Goal: Information Seeking & Learning: Compare options

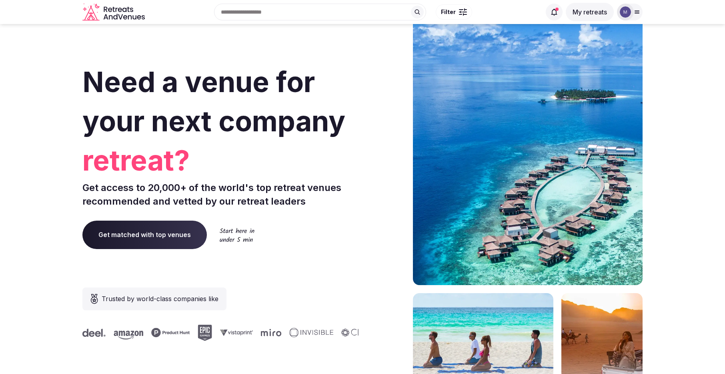
click at [629, 13] on img at bounding box center [625, 11] width 11 height 11
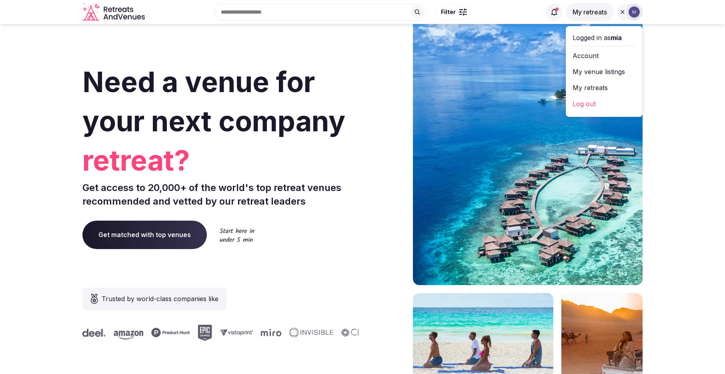
click at [616, 68] on link "My venue listings" at bounding box center [604, 71] width 63 height 13
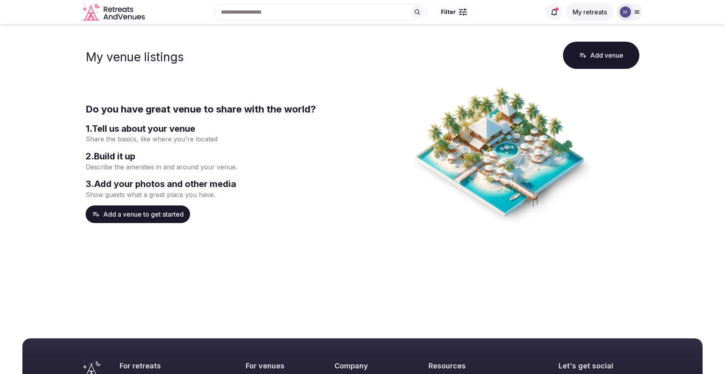
click at [635, 9] on icon at bounding box center [637, 12] width 6 height 6
click at [596, 83] on link "My retreats" at bounding box center [604, 87] width 63 height 13
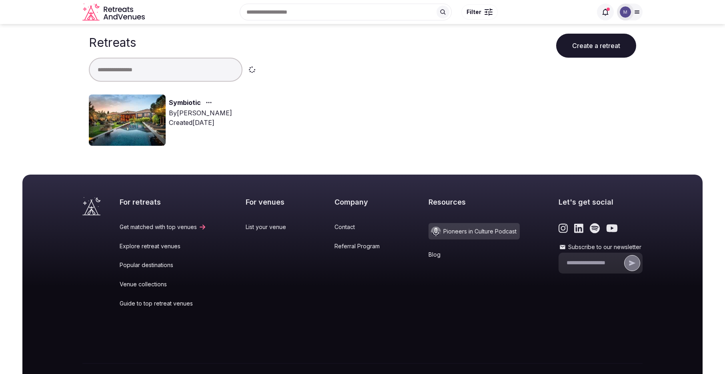
click at [179, 102] on link "Symbiotic" at bounding box center [185, 103] width 32 height 10
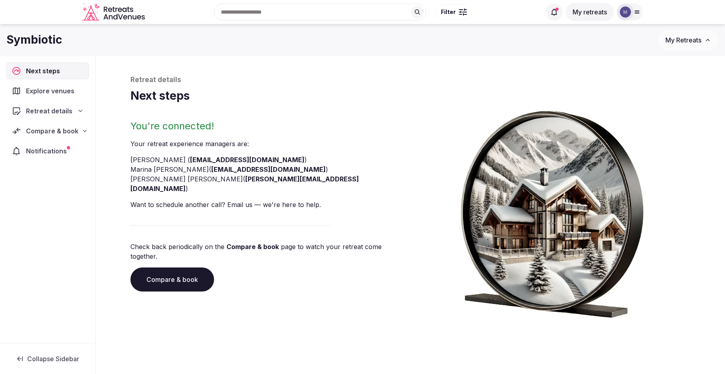
click at [70, 129] on span "Compare & book" at bounding box center [52, 131] width 52 height 10
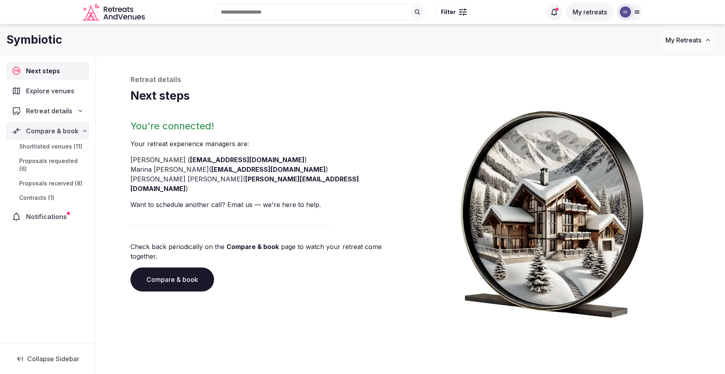
click at [62, 179] on span "Proposals received (8)" at bounding box center [50, 183] width 63 height 8
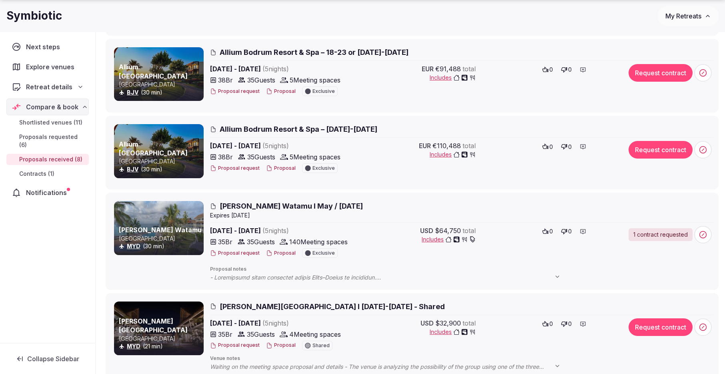
scroll to position [260, 0]
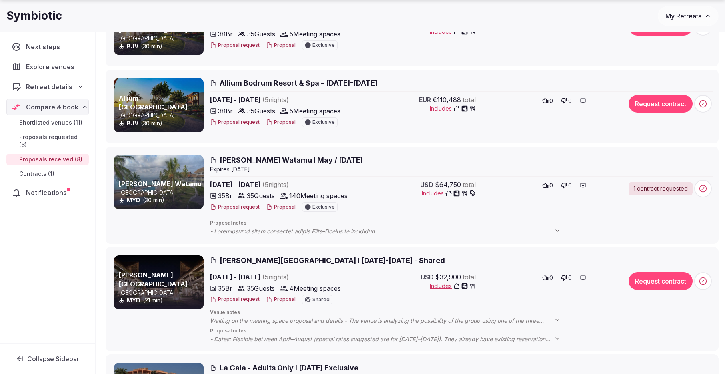
click at [277, 164] on span "[PERSON_NAME] Watamu I May / [DATE]" at bounding box center [291, 160] width 143 height 10
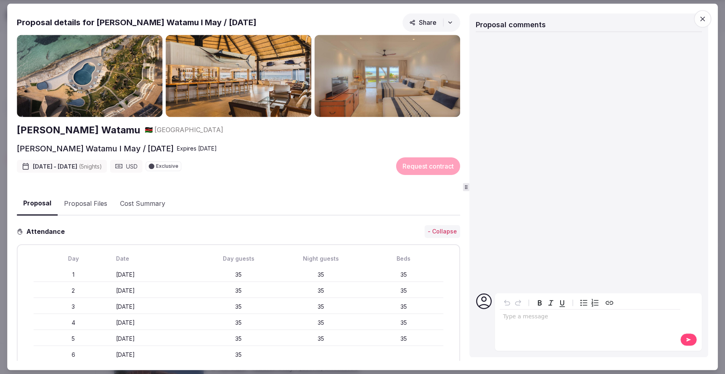
click at [132, 209] on button "Cost Summary" at bounding box center [143, 203] width 58 height 23
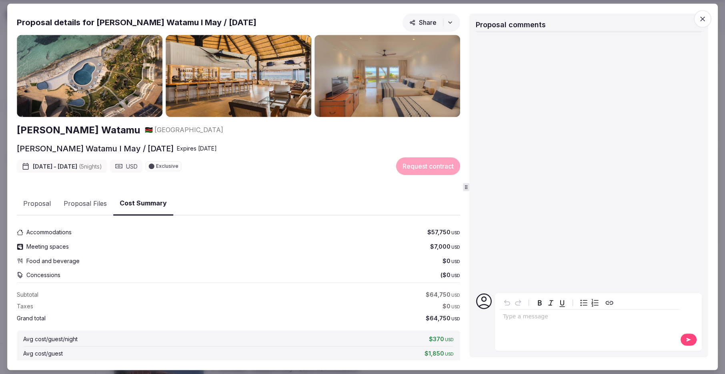
scroll to position [42, 0]
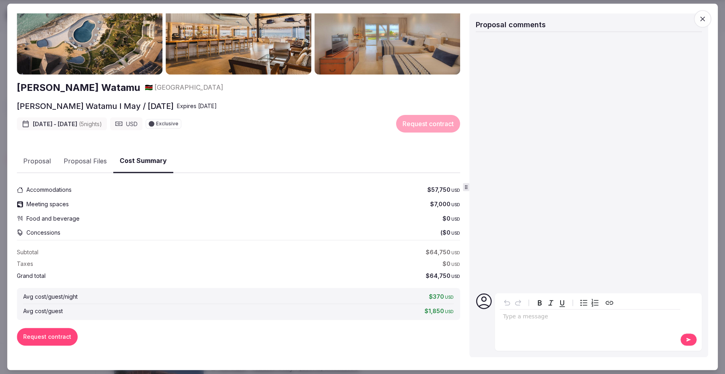
click at [91, 167] on div "[PERSON_NAME] Watamu 🇰🇪 [GEOGRAPHIC_DATA][PERSON_NAME] Watamu I May / [DATE] Ex…" at bounding box center [238, 176] width 443 height 369
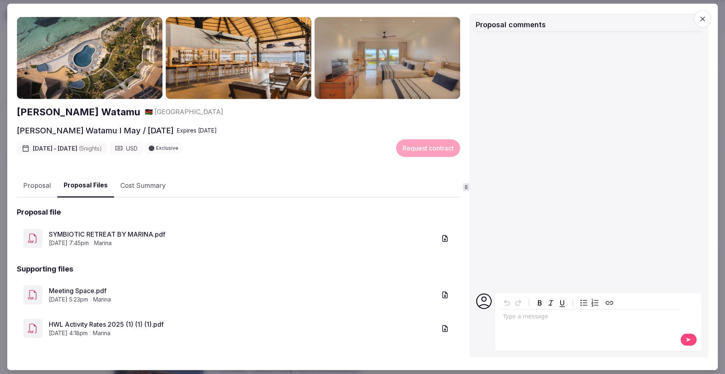
scroll to position [18, 0]
click at [102, 235] on link "SYMBIOTIC RETREAT BY MARINA.pdf" at bounding box center [242, 235] width 387 height 10
